Goal: Task Accomplishment & Management: Manage account settings

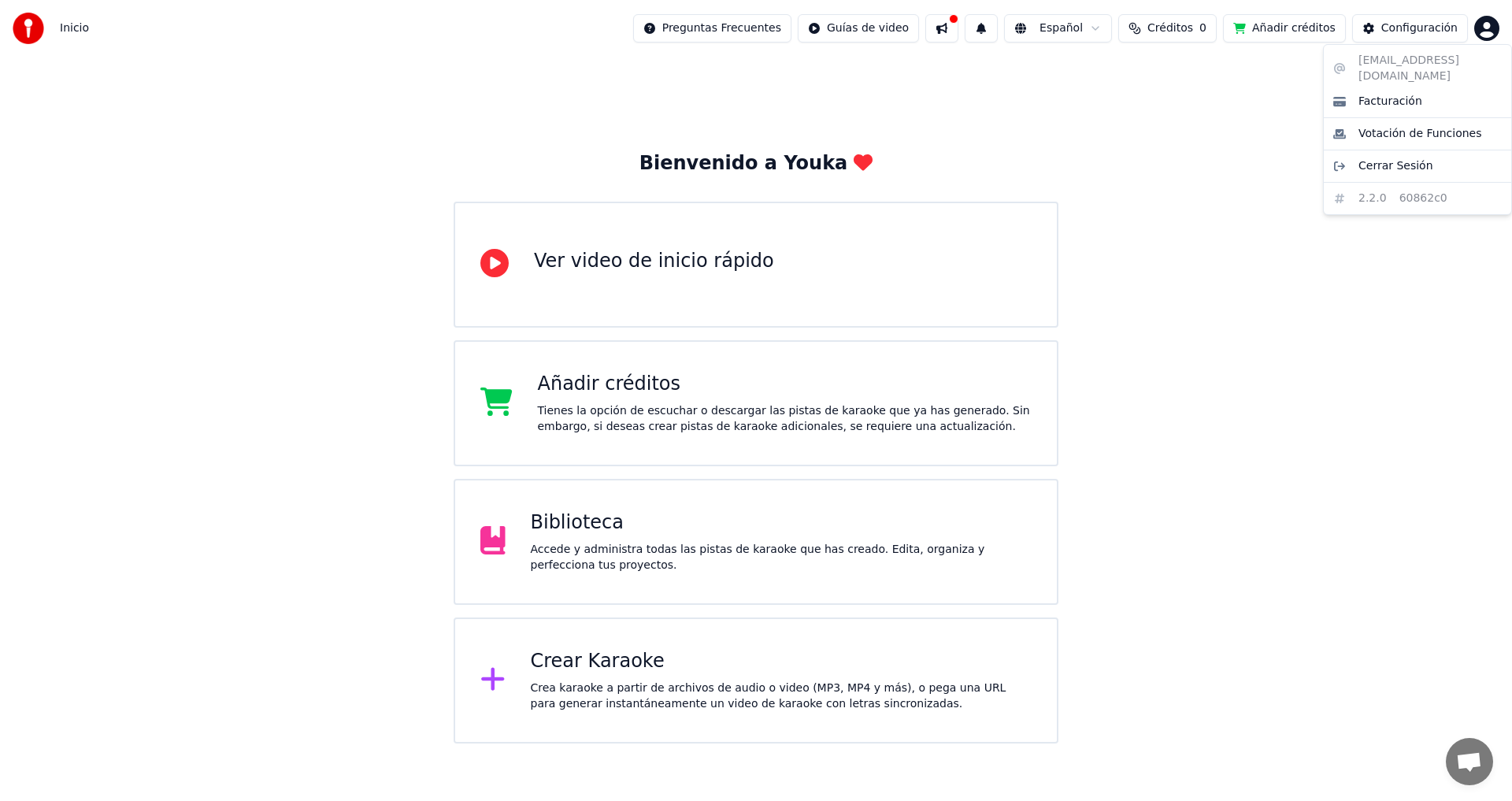
click at [1476, 30] on html "Inicio Preguntas Frecuentes Guías de video Español Créditos 0 Añadir créditos C…" at bounding box center [756, 372] width 1512 height 744
click at [1378, 159] on span "Cerrar Sesión" at bounding box center [1396, 167] width 75 height 16
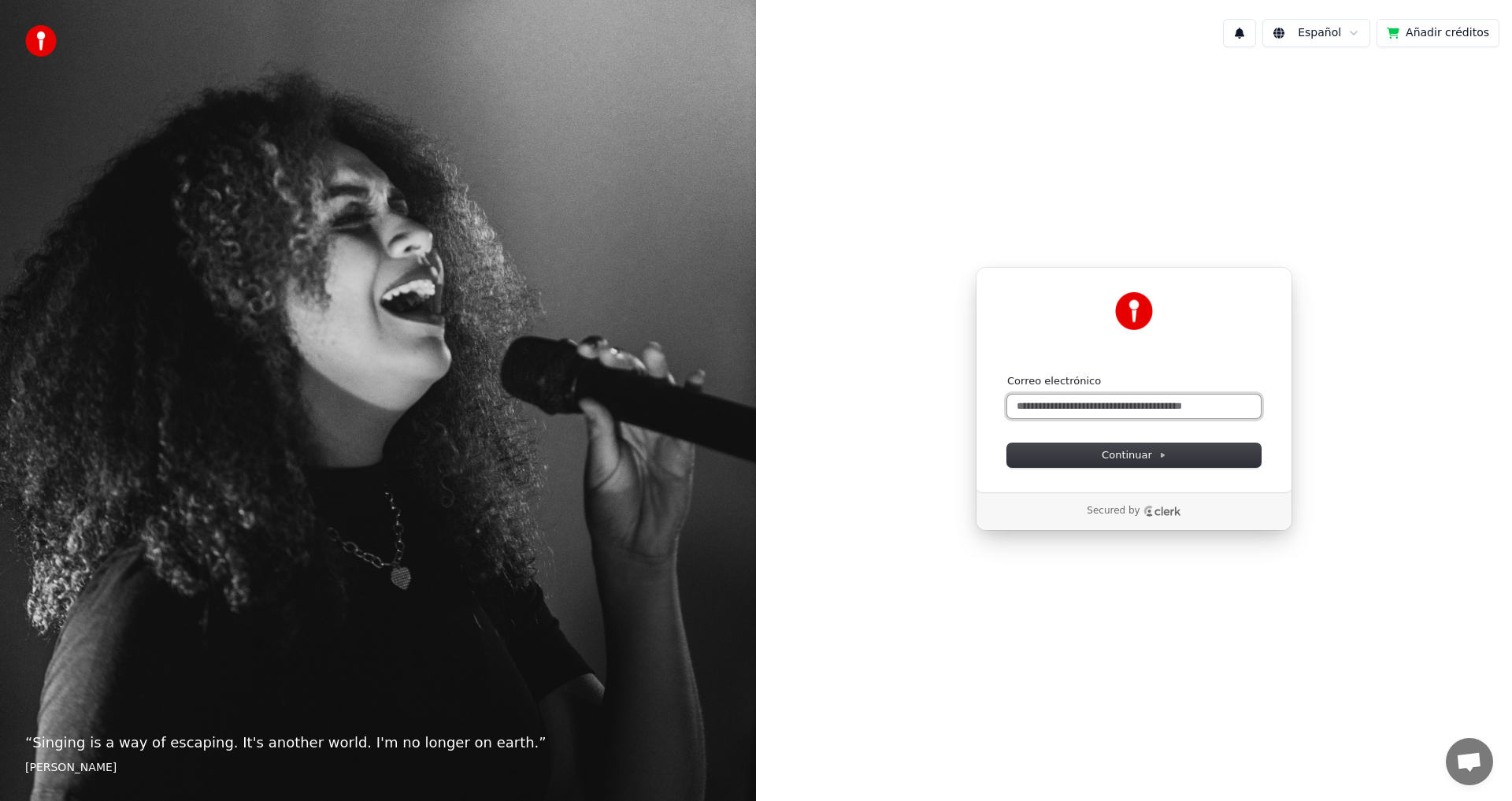
click at [1059, 403] on input "Correo electrónico" at bounding box center [1134, 406] width 254 height 24
type input "*"
